Goal: Information Seeking & Learning: Understand process/instructions

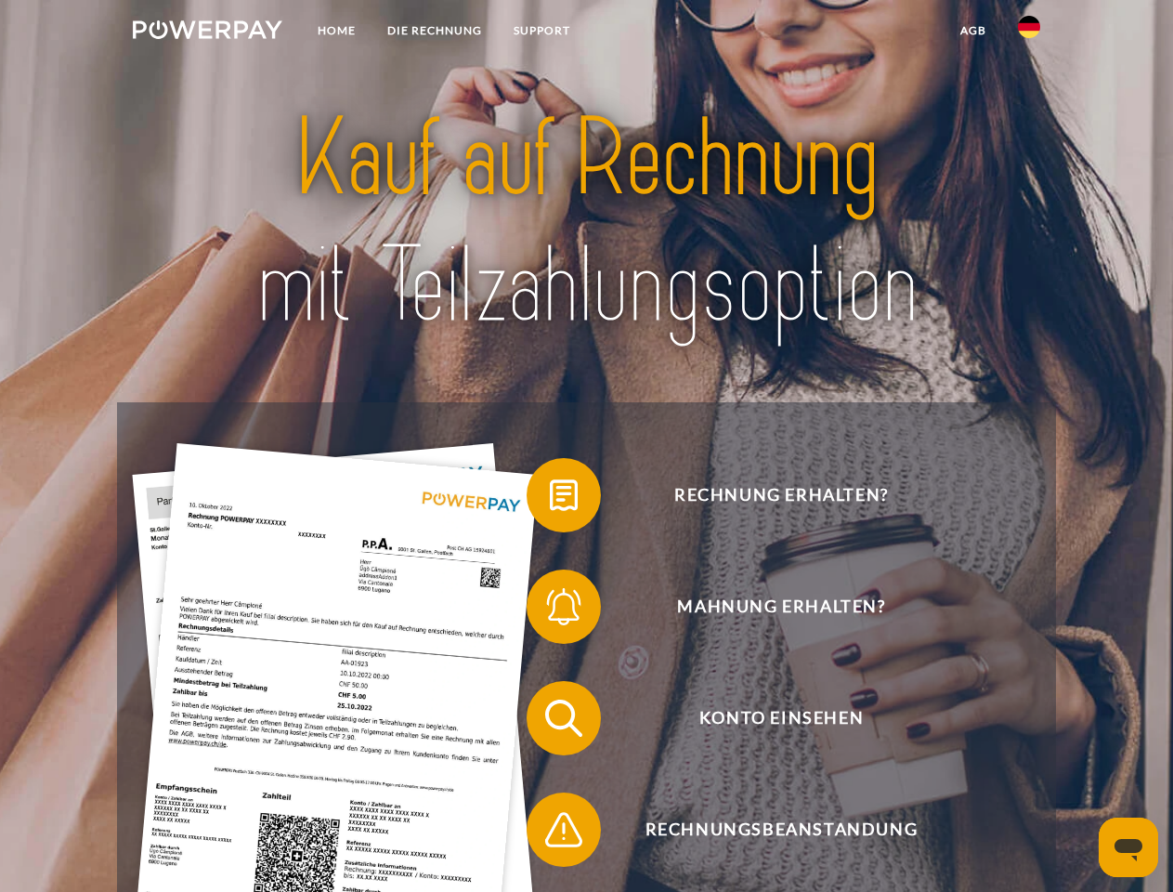
click at [207, 33] on img at bounding box center [208, 29] width 150 height 19
click at [1029, 33] on img at bounding box center [1029, 27] width 22 height 22
click at [972, 31] on link "agb" at bounding box center [974, 30] width 58 height 33
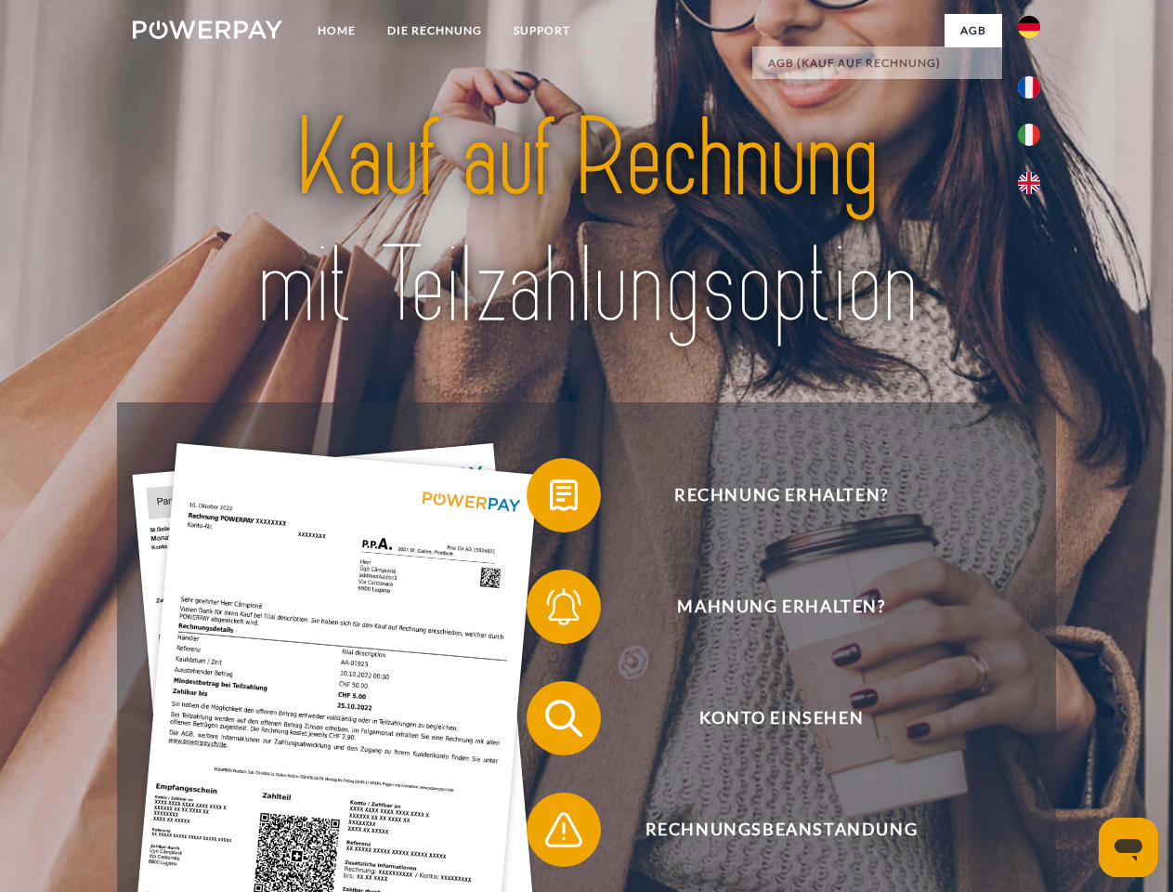
click at [550, 499] on span at bounding box center [535, 495] width 93 height 93
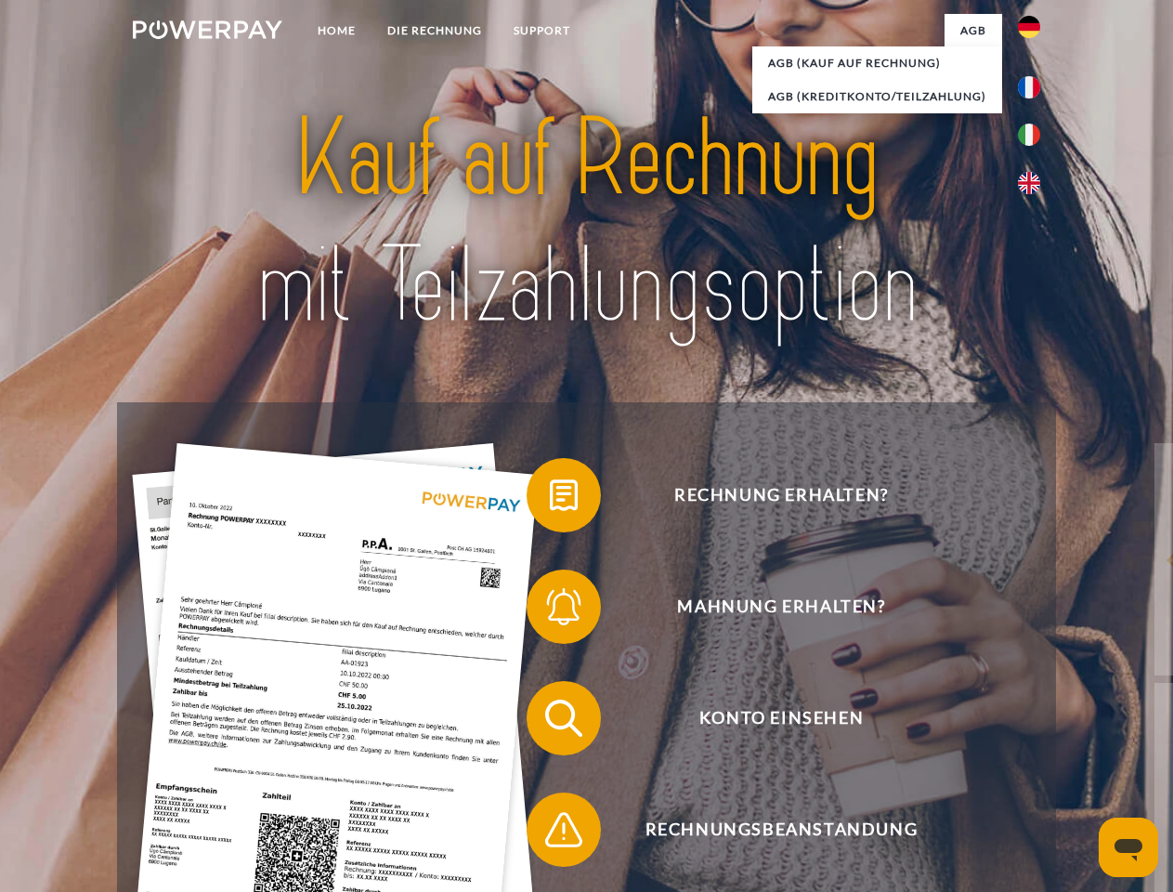
click at [550, 610] on span at bounding box center [535, 606] width 93 height 93
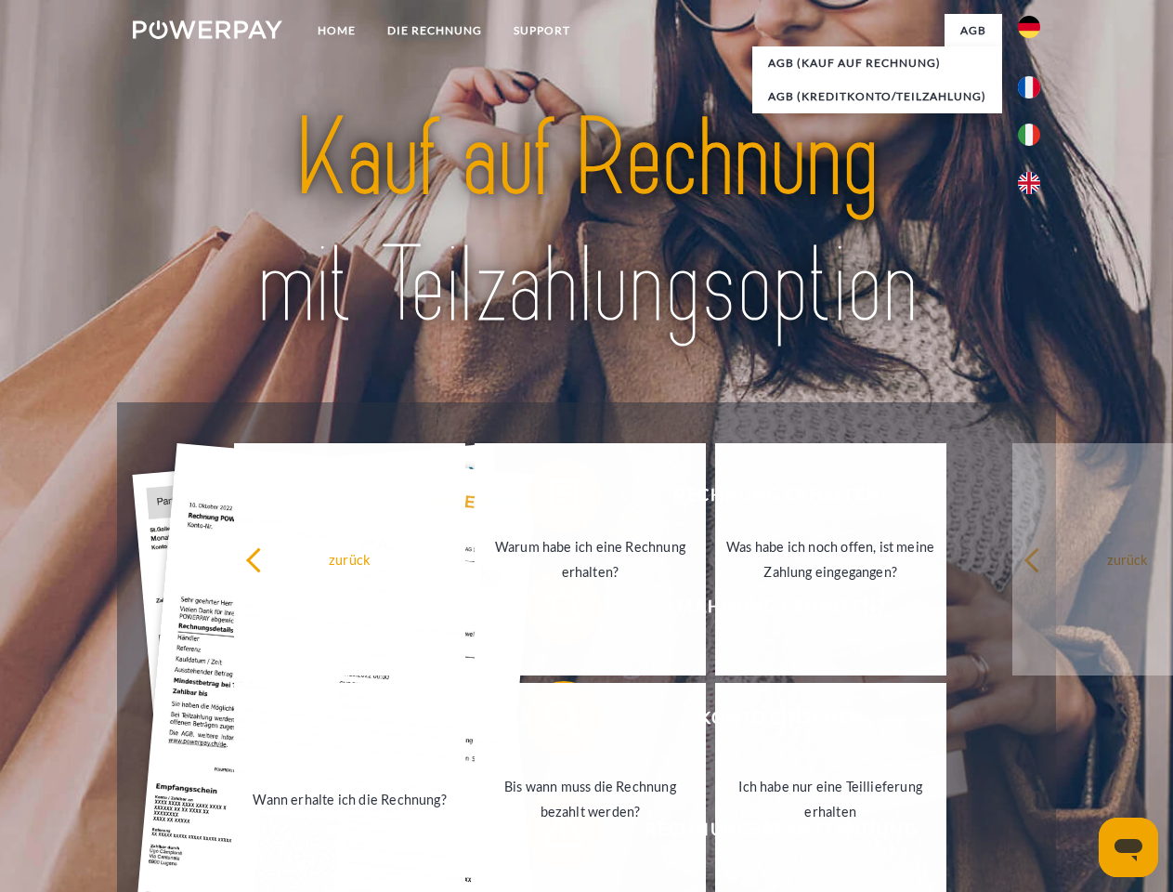
click at [550, 722] on link "Bis wann muss die Rechnung bezahlt werden?" at bounding box center [590, 799] width 231 height 232
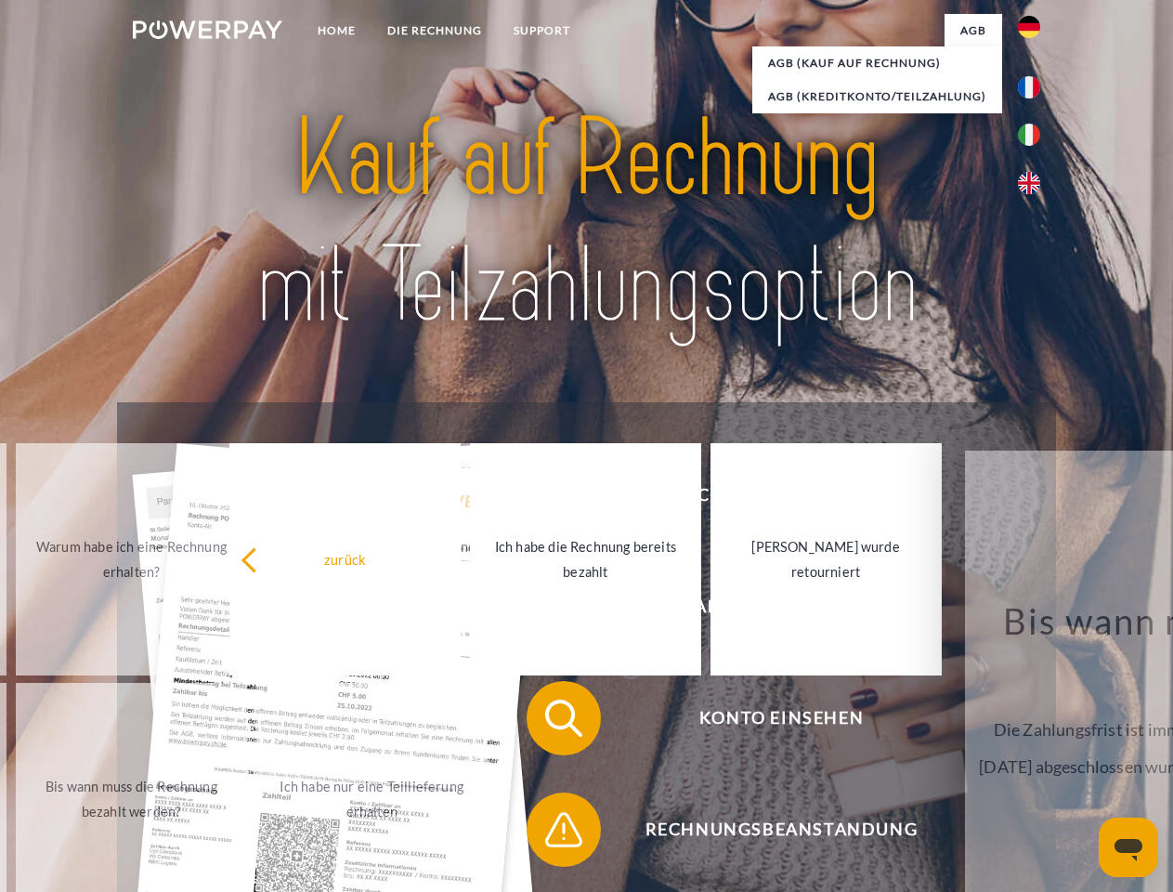
click at [550, 833] on span at bounding box center [535, 829] width 93 height 93
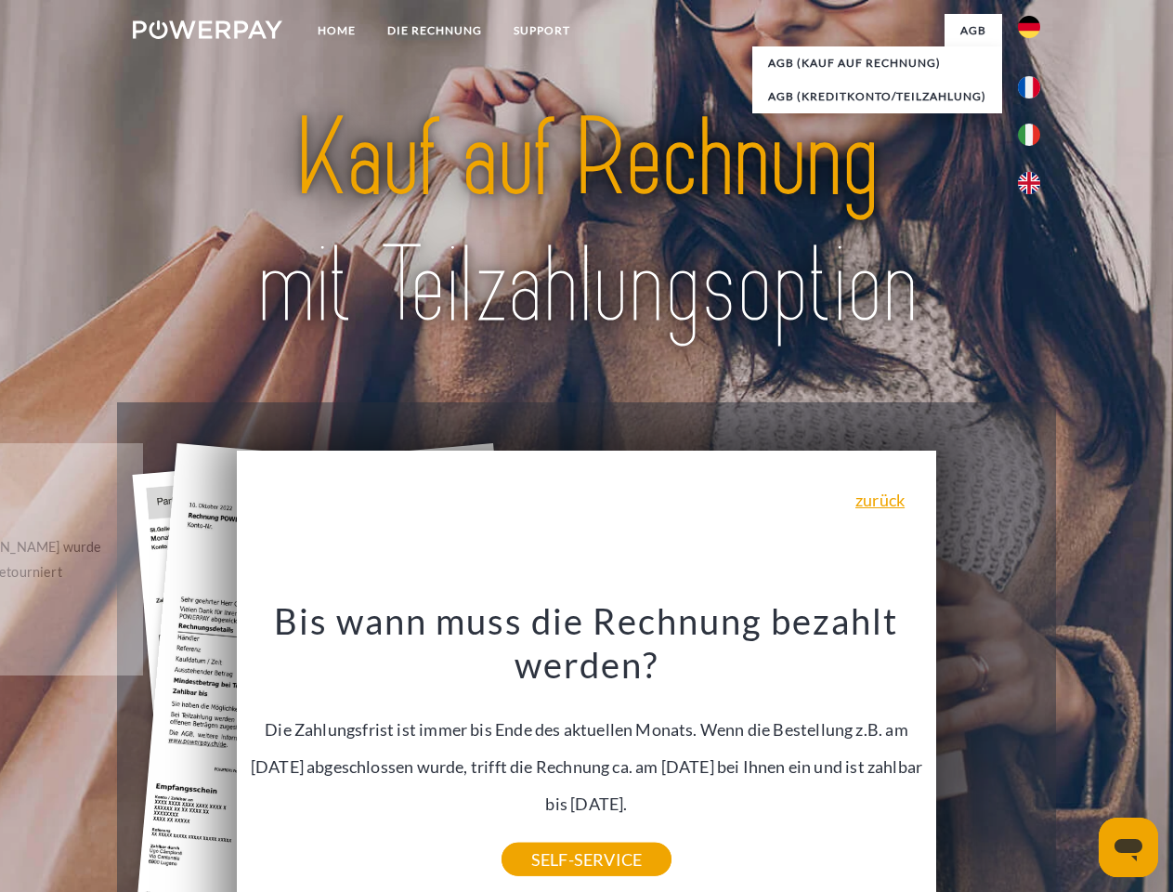
click at [1128, 847] on icon "Messaging-Fenster öffnen" at bounding box center [1129, 850] width 28 height 22
